Goal: Task Accomplishment & Management: Manage account settings

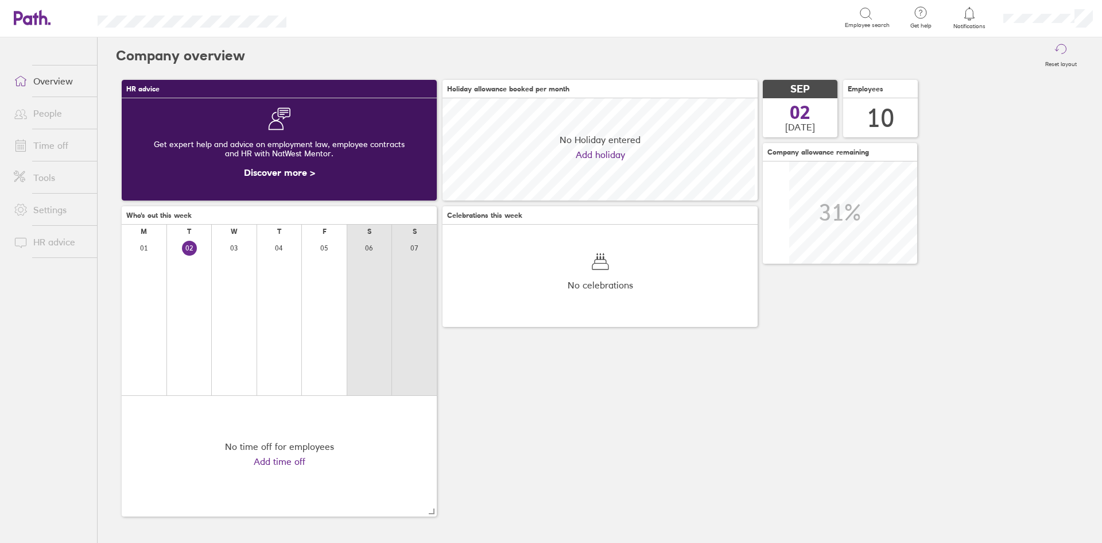
scroll to position [102, 315]
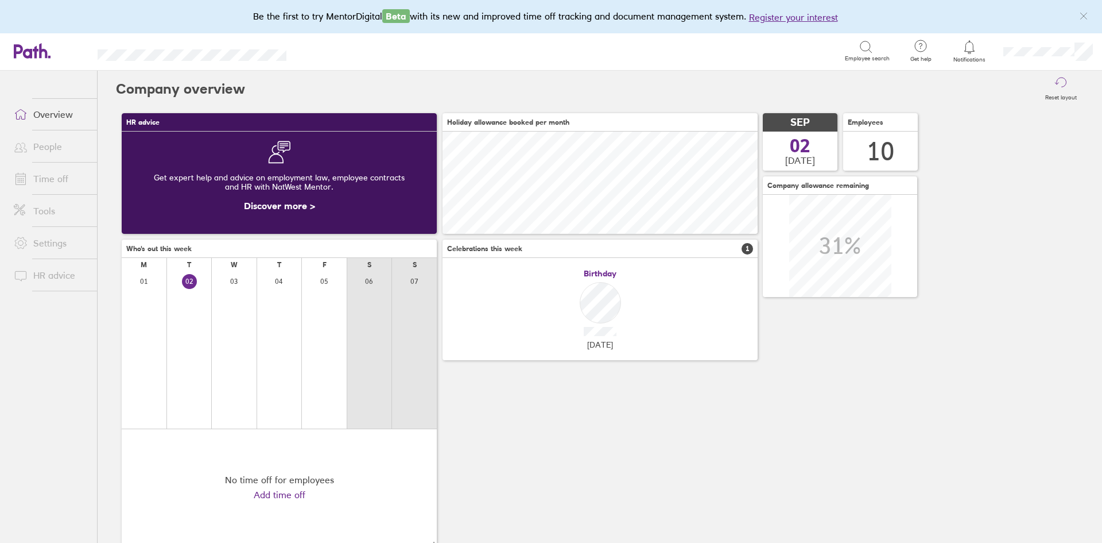
click at [49, 145] on link "People" at bounding box center [51, 146] width 92 height 23
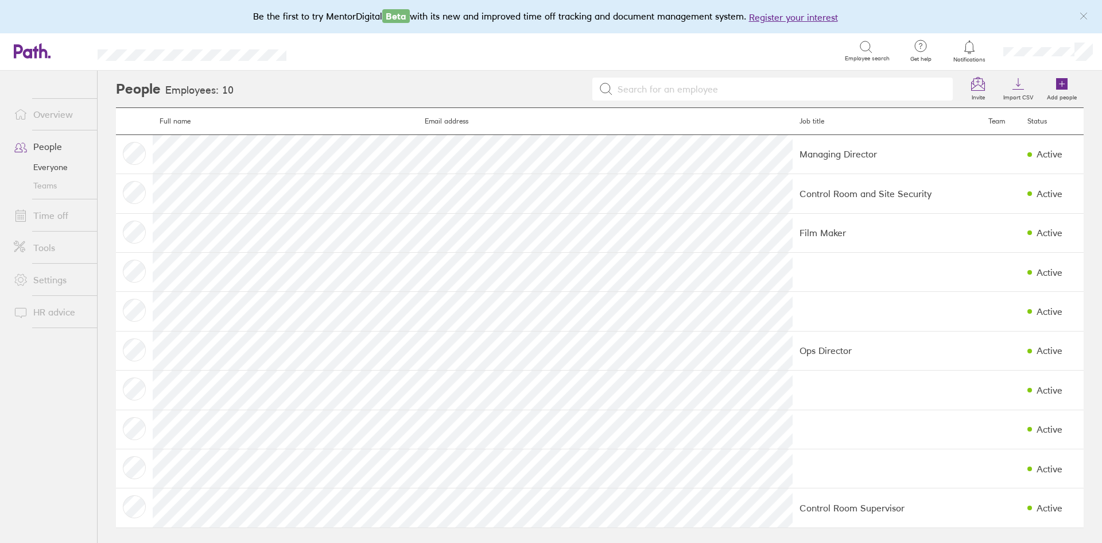
click at [51, 211] on link "Time off" at bounding box center [51, 215] width 92 height 23
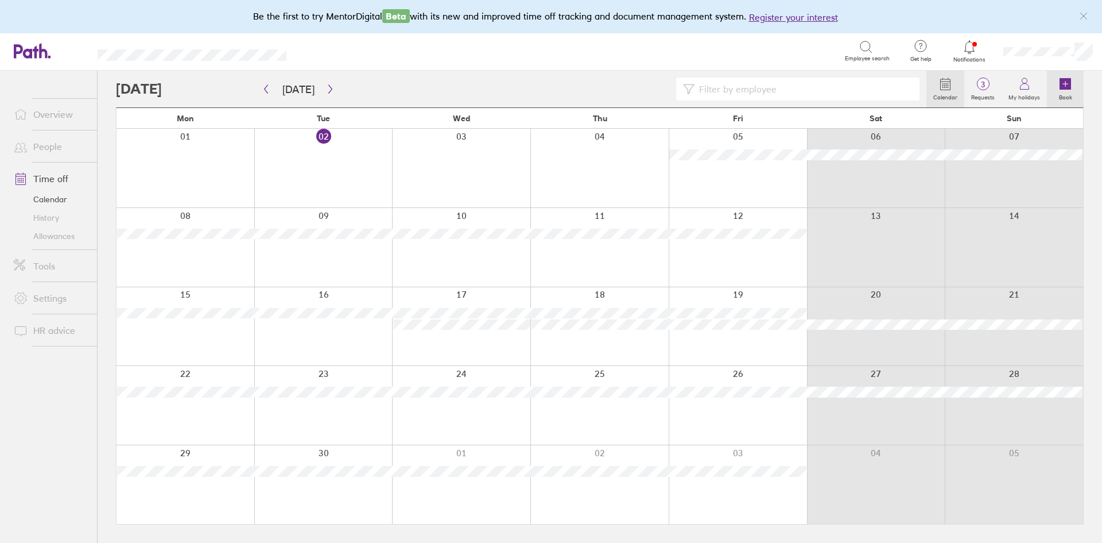
click at [1064, 89] on icon at bounding box center [1065, 83] width 11 height 11
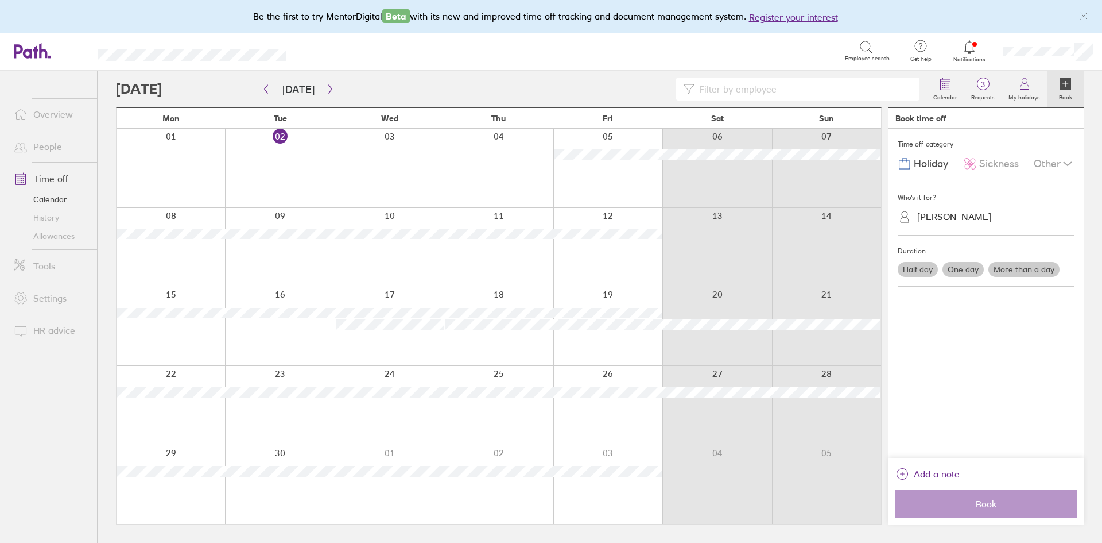
click at [999, 161] on span "Sickness" at bounding box center [999, 164] width 40 height 12
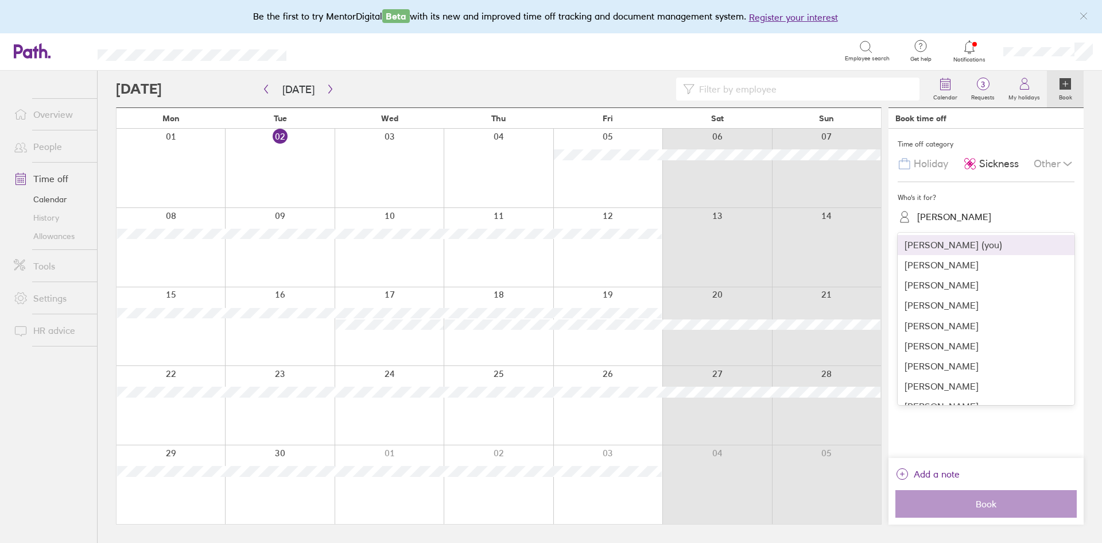
click at [959, 208] on div "Donna Hoffman" at bounding box center [993, 217] width 163 height 18
click at [947, 318] on div "Jake Mead" at bounding box center [986, 326] width 177 height 20
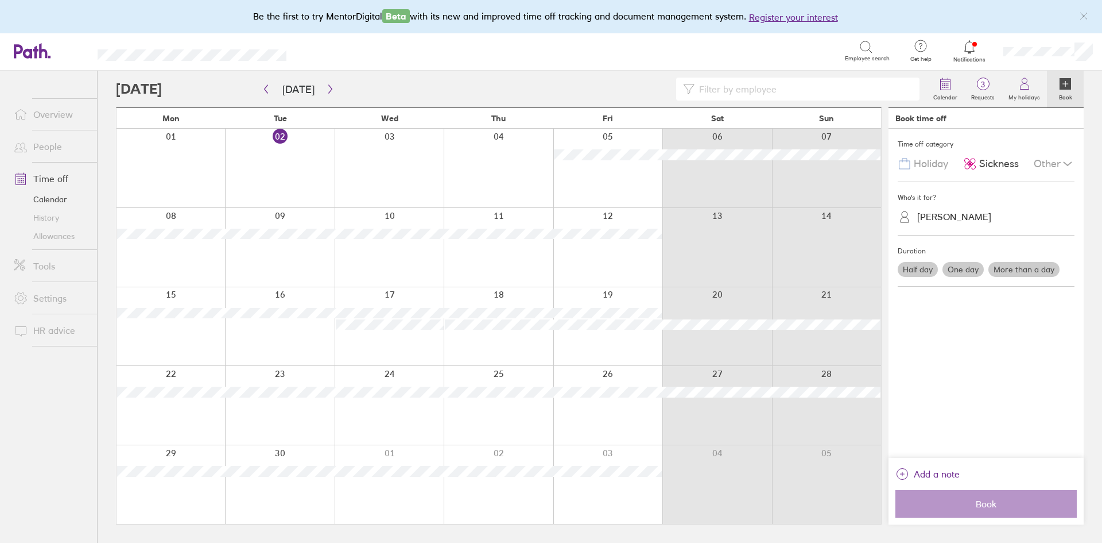
click at [1009, 272] on label "More than a day" at bounding box center [1024, 269] width 71 height 15
click at [0, 0] on input "More than a day" at bounding box center [0, 0] width 0 height 0
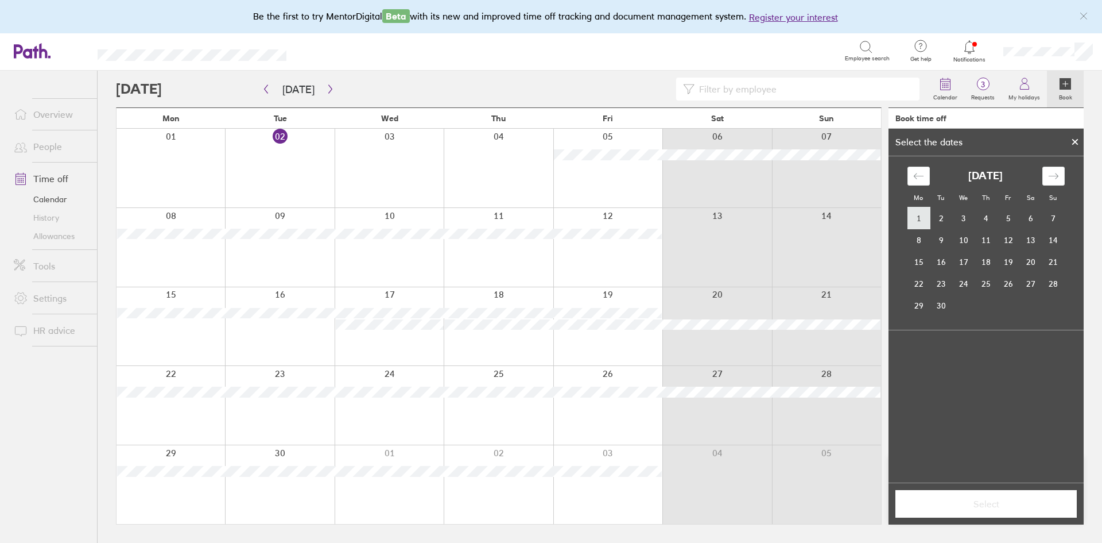
click at [920, 218] on td "1" at bounding box center [919, 218] width 22 height 22
click at [938, 216] on td "2" at bounding box center [941, 218] width 22 height 22
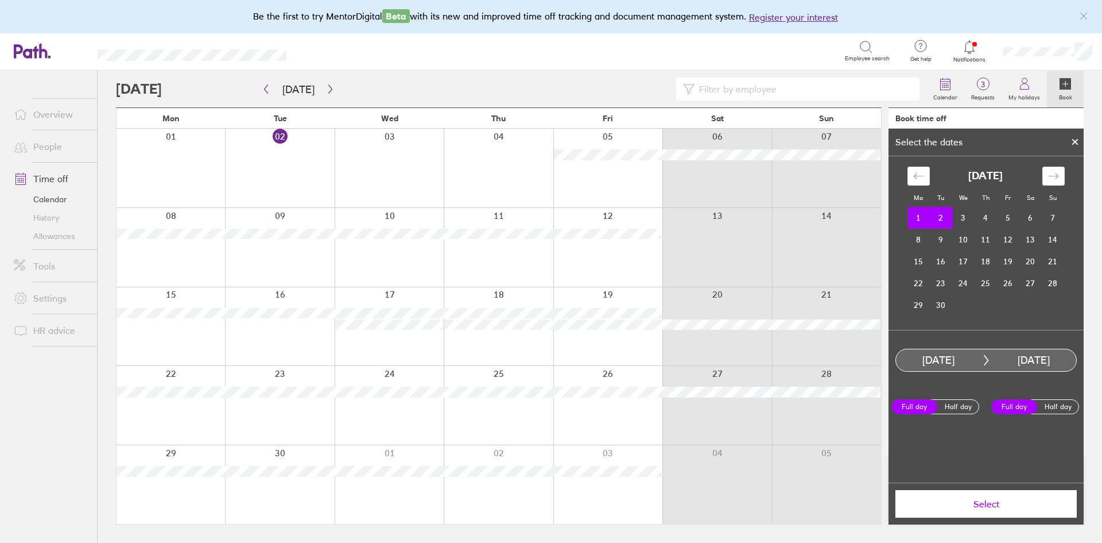
click at [1008, 512] on button "Select" at bounding box center [986, 504] width 181 height 28
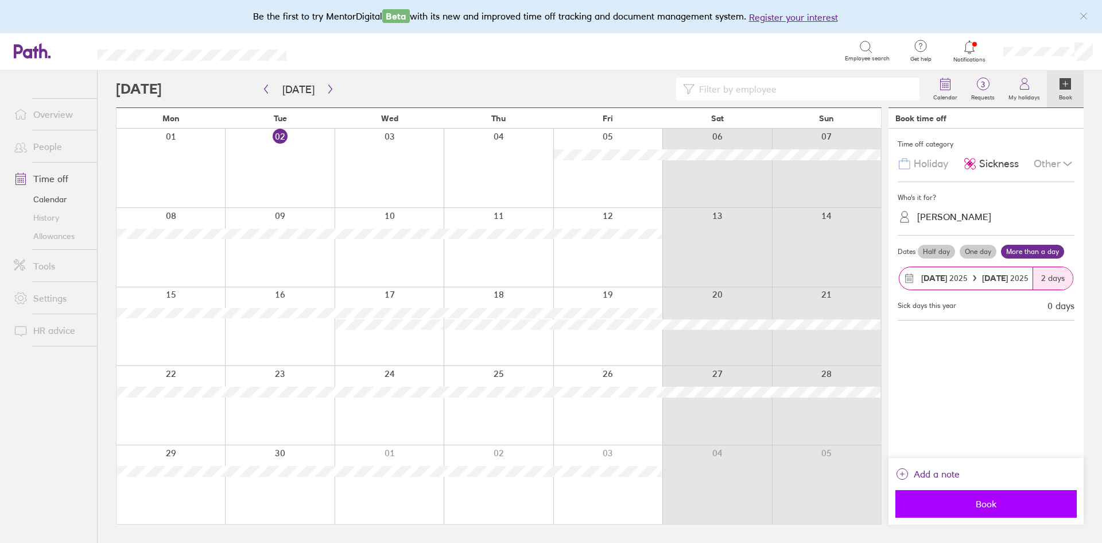
click at [1016, 508] on span "Book" at bounding box center [986, 503] width 165 height 10
